Goal: Information Seeking & Learning: Check status

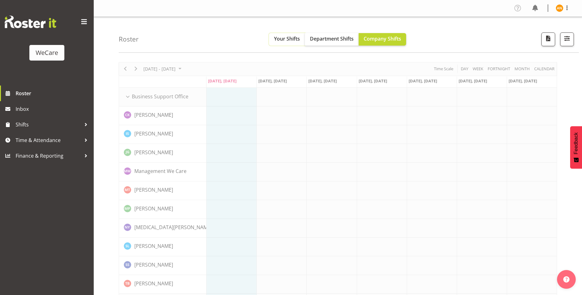
click at [291, 39] on span "Your Shifts" at bounding box center [287, 38] width 26 height 7
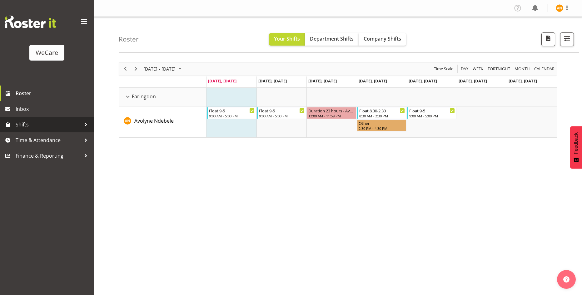
click at [44, 124] on span "Shifts" at bounding box center [49, 124] width 66 height 9
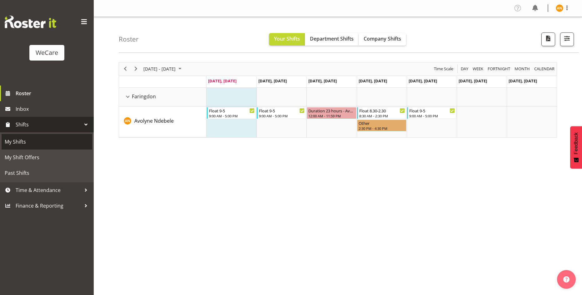
click at [39, 139] on span "My Shifts" at bounding box center [47, 141] width 84 height 9
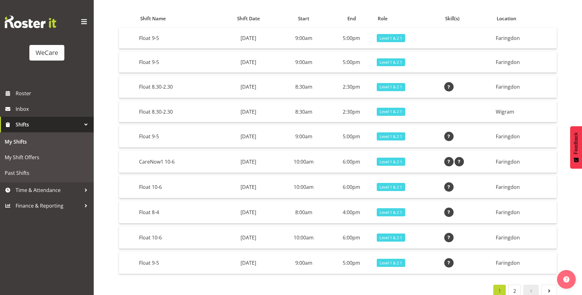
scroll to position [66, 0]
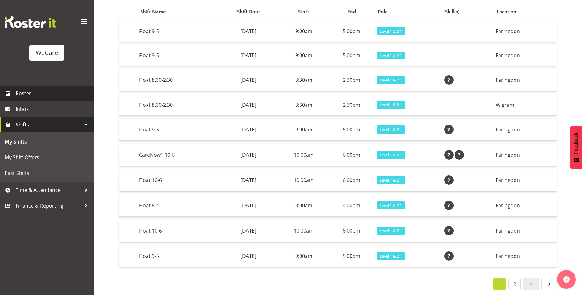
click at [35, 94] on span "Roster" at bounding box center [53, 93] width 75 height 9
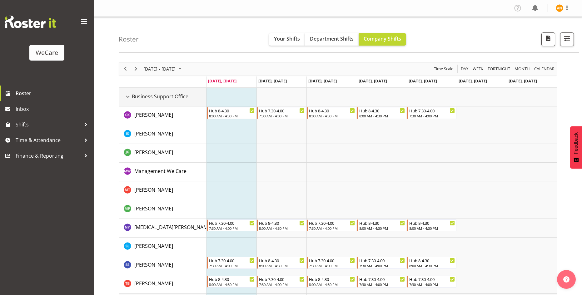
click at [132, 97] on div "Business Support Office resource" at bounding box center [128, 97] width 8 height 8
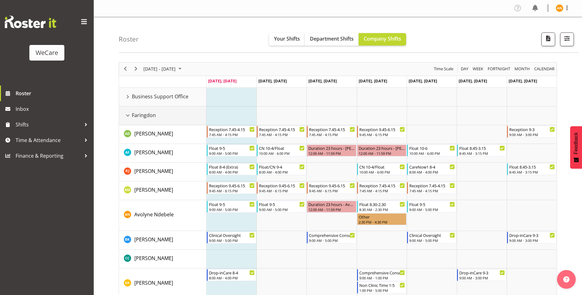
click at [129, 114] on div "Faringdon resource" at bounding box center [128, 116] width 8 height 8
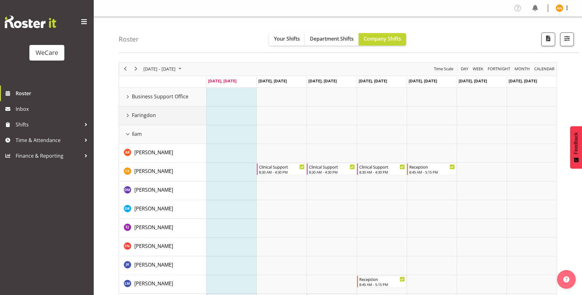
click at [131, 115] on div "Faringdon resource" at bounding box center [128, 116] width 8 height 8
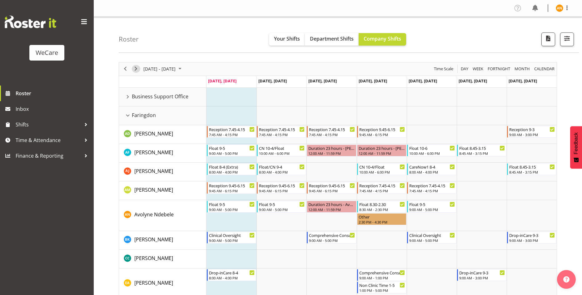
click at [137, 69] on span "Next" at bounding box center [135, 69] width 7 height 8
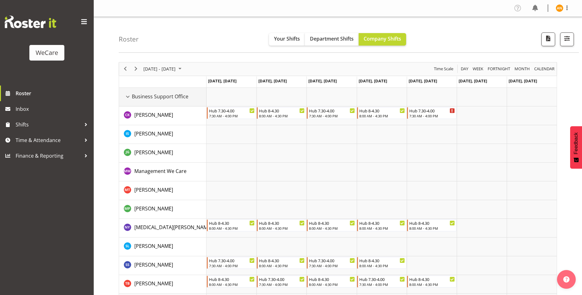
click at [128, 96] on div "Business Support Office resource" at bounding box center [128, 97] width 8 height 8
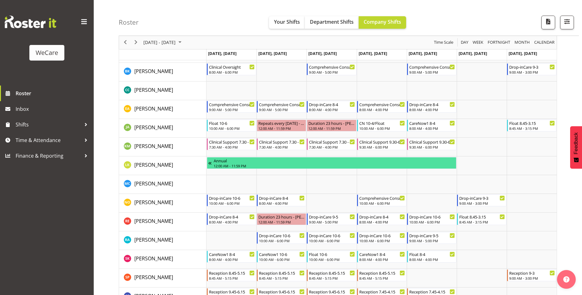
scroll to position [31, 0]
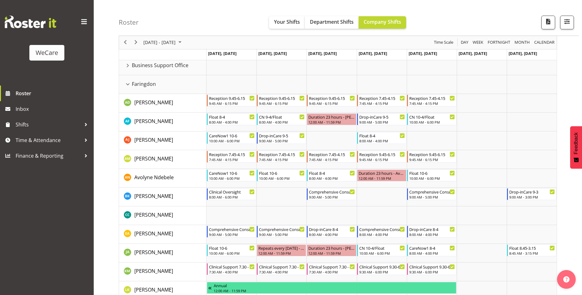
click at [185, 47] on div "[DATE] - [DATE]" at bounding box center [163, 42] width 44 height 13
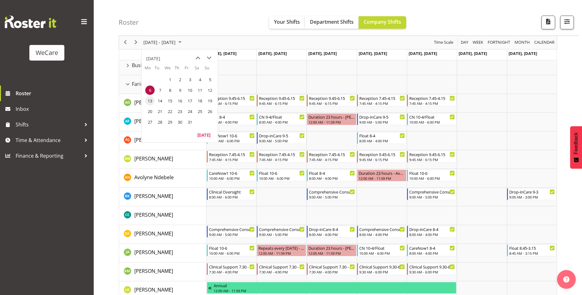
click at [149, 99] on span "13" at bounding box center [149, 100] width 9 height 9
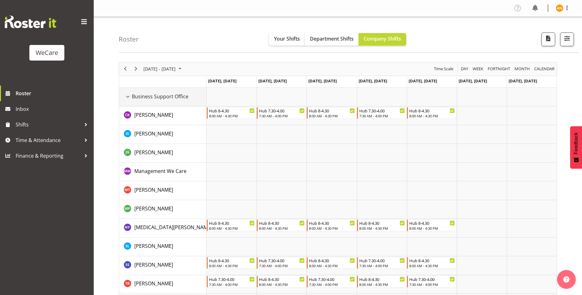
click at [128, 95] on div "Business Support Office resource" at bounding box center [128, 97] width 8 height 8
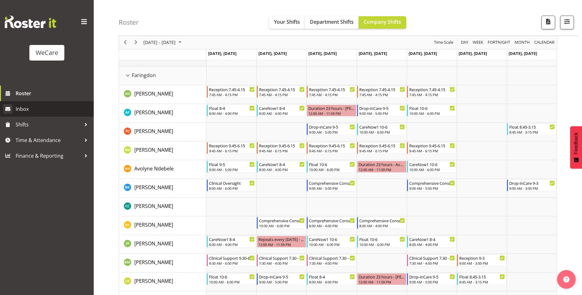
scroll to position [31, 0]
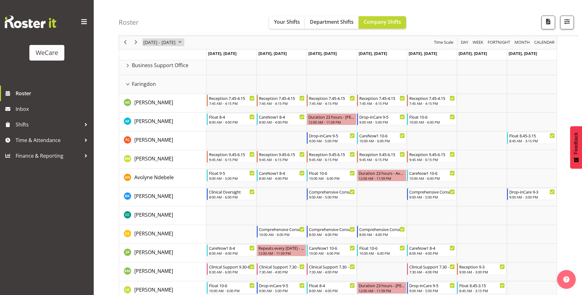
click at [176, 43] on span "[DATE] - [DATE]" at bounding box center [159, 43] width 33 height 8
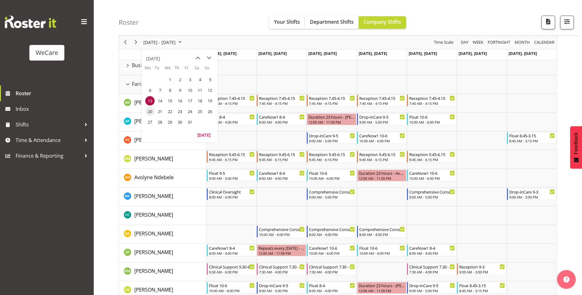
click at [148, 113] on span "20" at bounding box center [149, 111] width 9 height 9
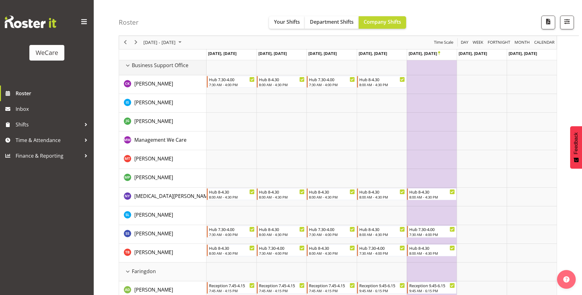
click at [134, 65] on span "Business Support Office" at bounding box center [160, 65] width 57 height 7
click at [129, 64] on div "Business Support Office resource" at bounding box center [128, 66] width 8 height 8
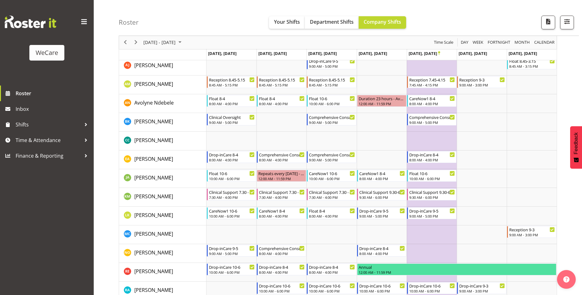
scroll to position [72, 0]
